Goal: Communication & Community: Answer question/provide support

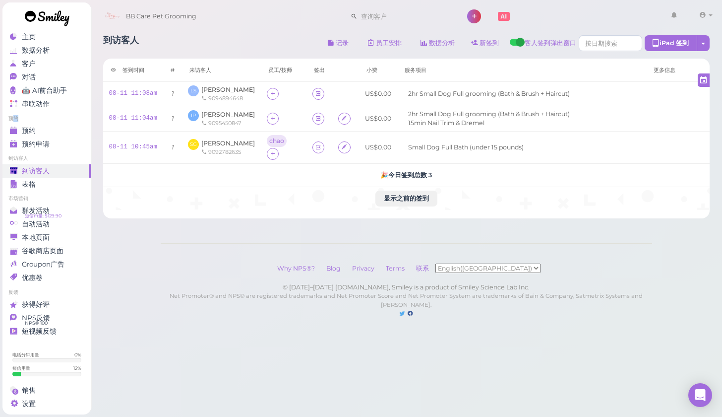
click at [17, 121] on li "预约" at bounding box center [46, 118] width 89 height 7
click at [26, 137] on link "预约申请 0" at bounding box center [46, 143] width 89 height 13
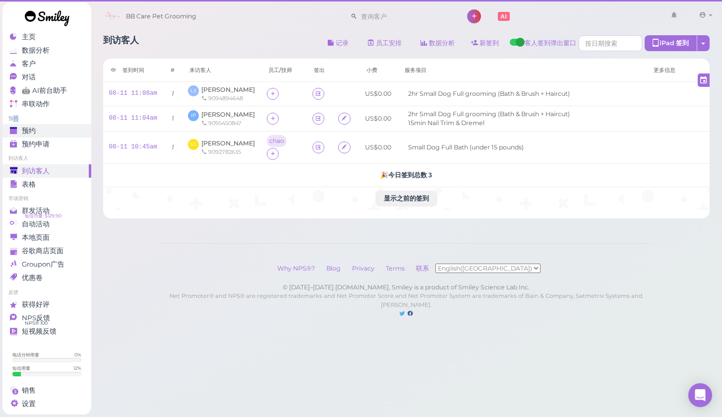
click at [27, 133] on div "预约" at bounding box center [45, 130] width 71 height 8
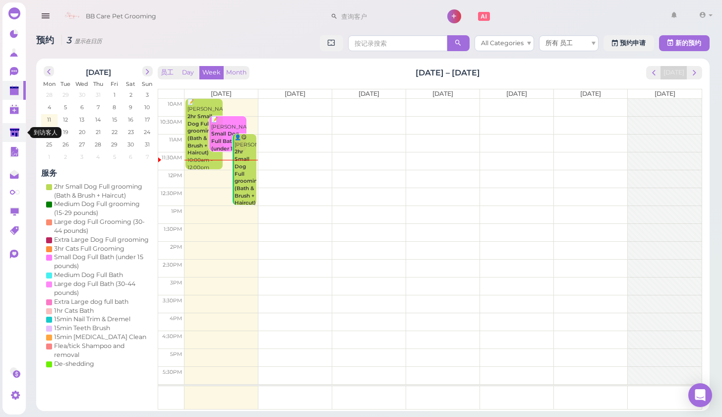
click at [15, 130] on icon at bounding box center [14, 132] width 9 height 7
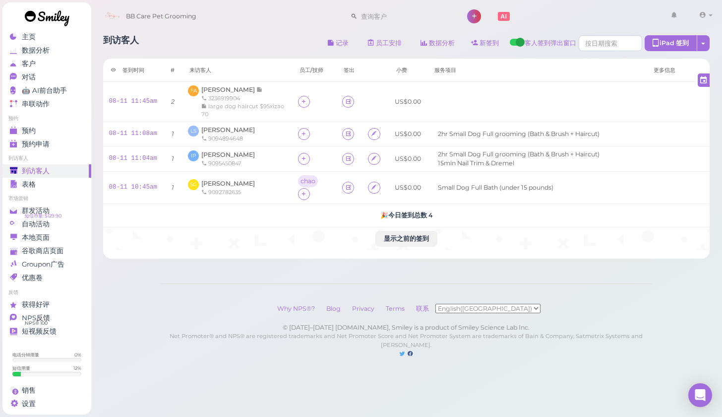
click at [47, 121] on li "预约" at bounding box center [46, 118] width 89 height 7
click at [47, 124] on link "预约" at bounding box center [46, 130] width 89 height 13
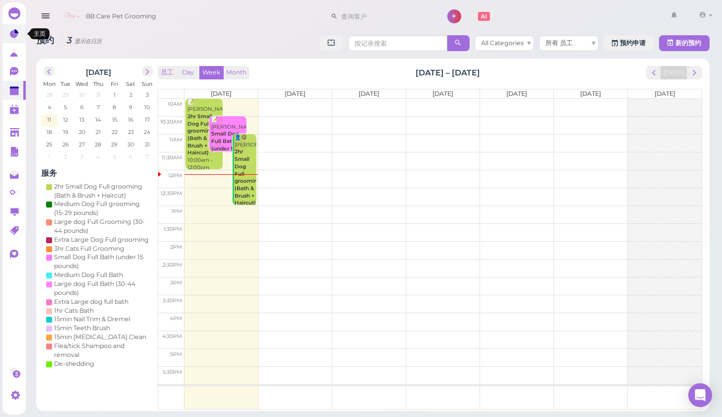
click at [15, 37] on icon at bounding box center [14, 34] width 8 height 8
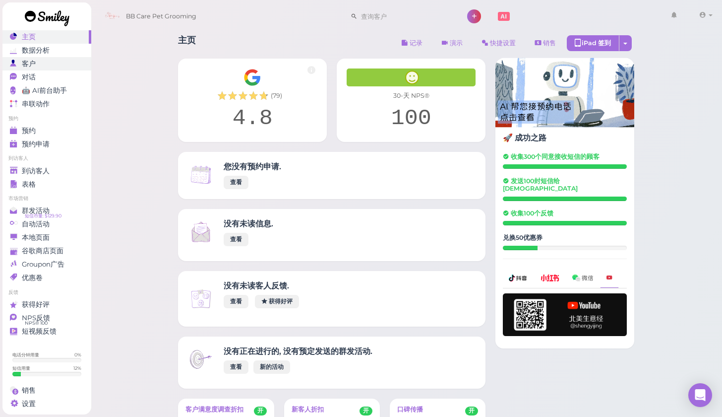
drag, startPoint x: 49, startPoint y: 75, endPoint x: 49, endPoint y: 68, distance: 6.9
click at [49, 74] on div "对话" at bounding box center [45, 77] width 71 height 8
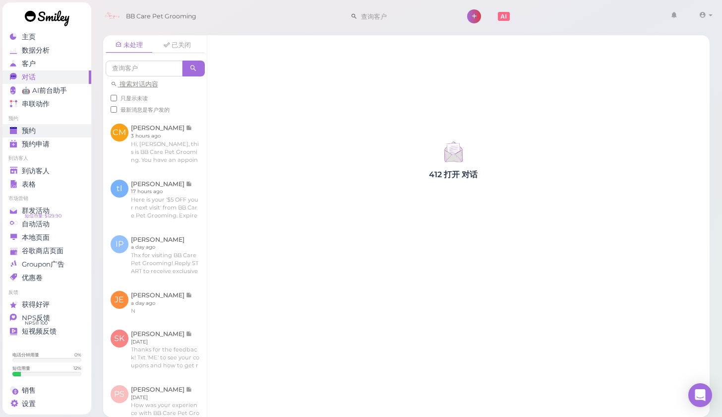
click at [62, 127] on div "预约" at bounding box center [45, 130] width 71 height 8
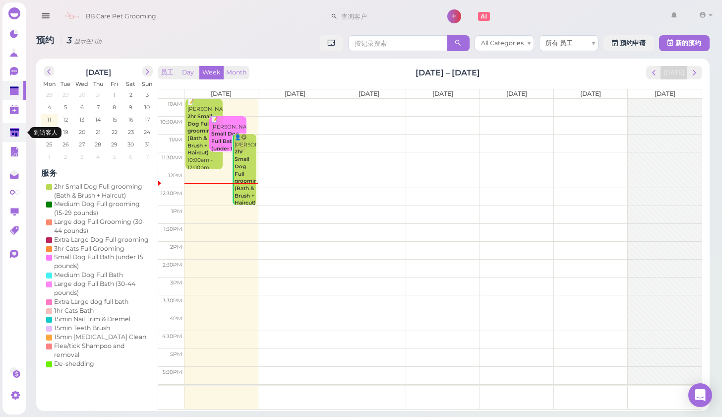
click at [12, 134] on icon at bounding box center [14, 132] width 9 height 7
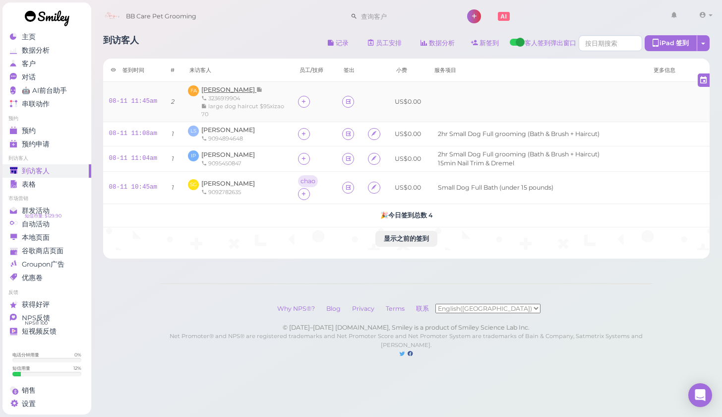
click at [235, 89] on span "[PERSON_NAME]" at bounding box center [228, 89] width 55 height 7
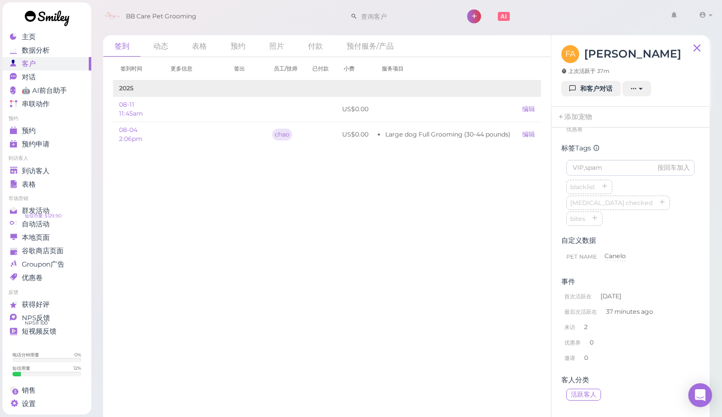
click at [73, 33] on link at bounding box center [46, 19] width 89 height 34
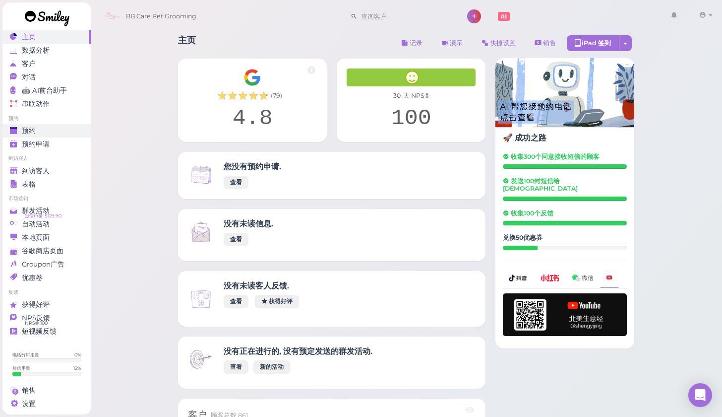
click at [67, 128] on div "预约" at bounding box center [45, 130] width 71 height 8
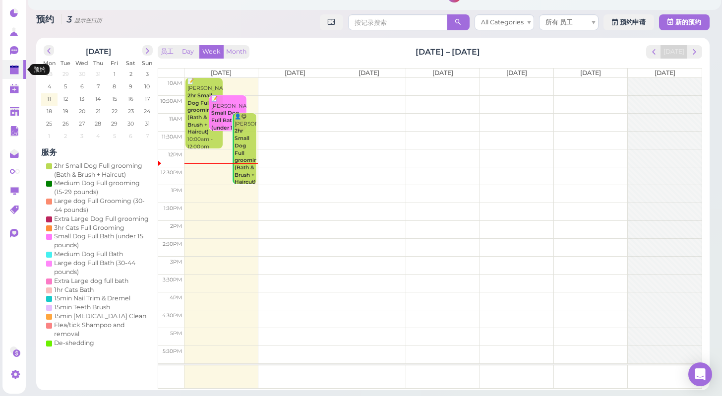
click at [12, 86] on icon at bounding box center [14, 86] width 5 height 1
click at [4, 123] on link at bounding box center [13, 132] width 23 height 19
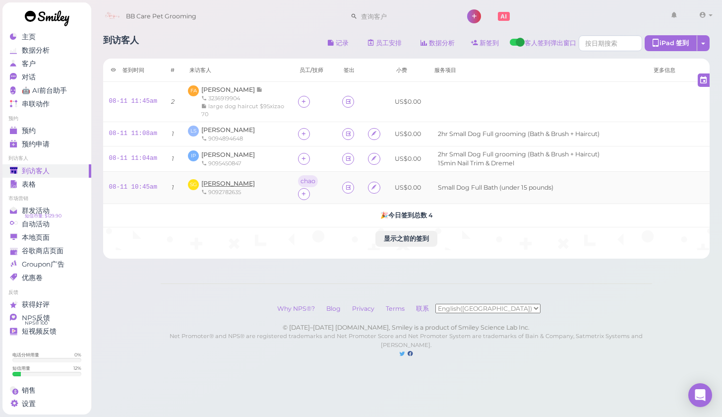
click at [231, 185] on span "[PERSON_NAME]" at bounding box center [228, 183] width 54 height 7
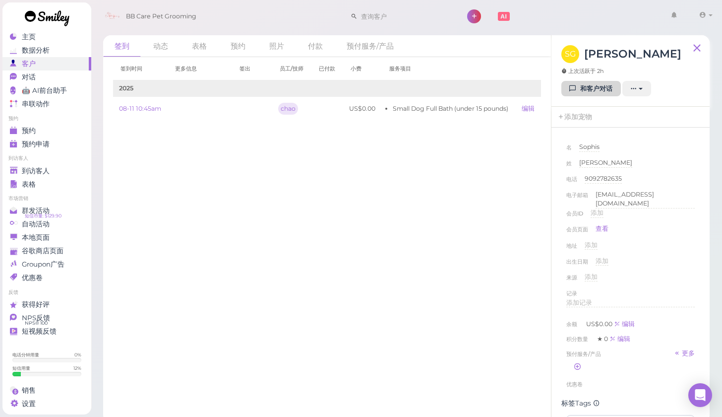
click at [599, 93] on link "和客户对话" at bounding box center [592, 89] width 60 height 16
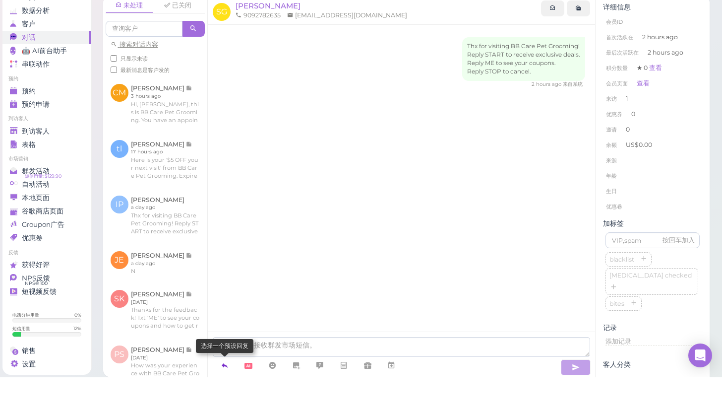
scroll to position [11, 0]
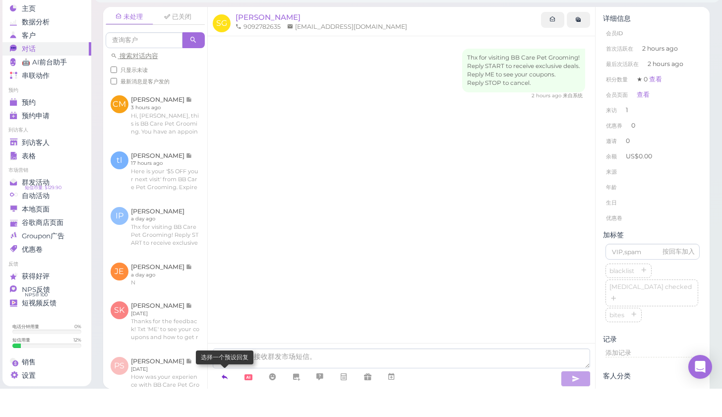
drag, startPoint x: 221, startPoint y: 362, endPoint x: 230, endPoint y: 358, distance: 9.5
click at [221, 400] on icon at bounding box center [225, 405] width 8 height 10
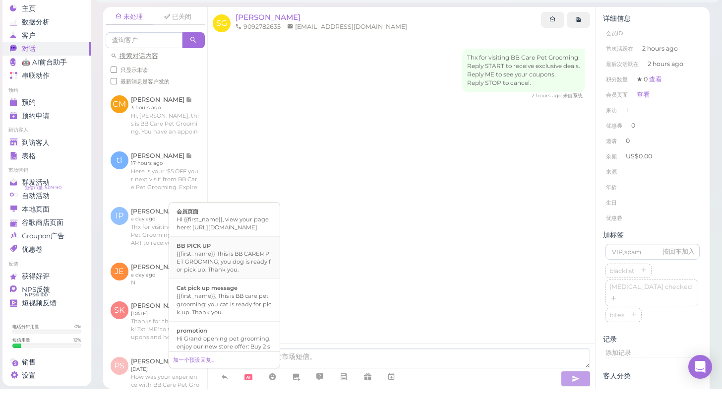
click at [257, 278] on div "{{first_name}} This is BB CARER PET GROOMING, you dog is ready for pick up. Tha…" at bounding box center [225, 290] width 96 height 24
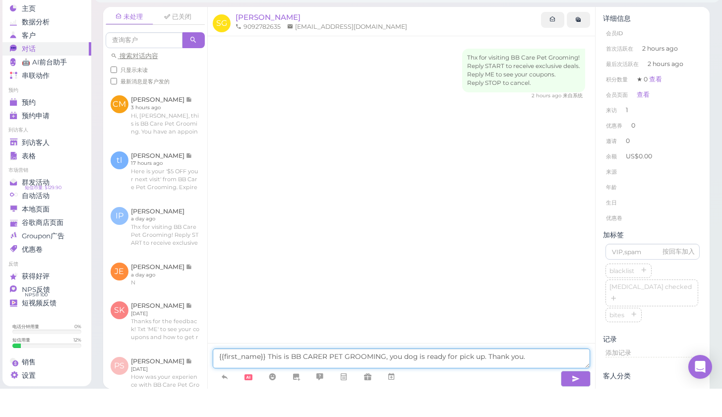
drag, startPoint x: 268, startPoint y: 349, endPoint x: 227, endPoint y: 349, distance: 41.7
click at [227, 377] on textarea "{{first_name}} This is BB CARER PET GROOMING, you dog is ready for pick up. Tha…" at bounding box center [402, 387] width 378 height 20
drag, startPoint x: 219, startPoint y: 346, endPoint x: 265, endPoint y: 348, distance: 46.2
click at [265, 377] on textarea "{{first_name}} This is BB CARER PET GROOMING, you dog is ready for pick up. Tha…" at bounding box center [402, 387] width 378 height 20
type textarea "This is BB CARER PET GROOMING, you dog is ready for pick up. Thank you."
